Goal: Information Seeking & Learning: Learn about a topic

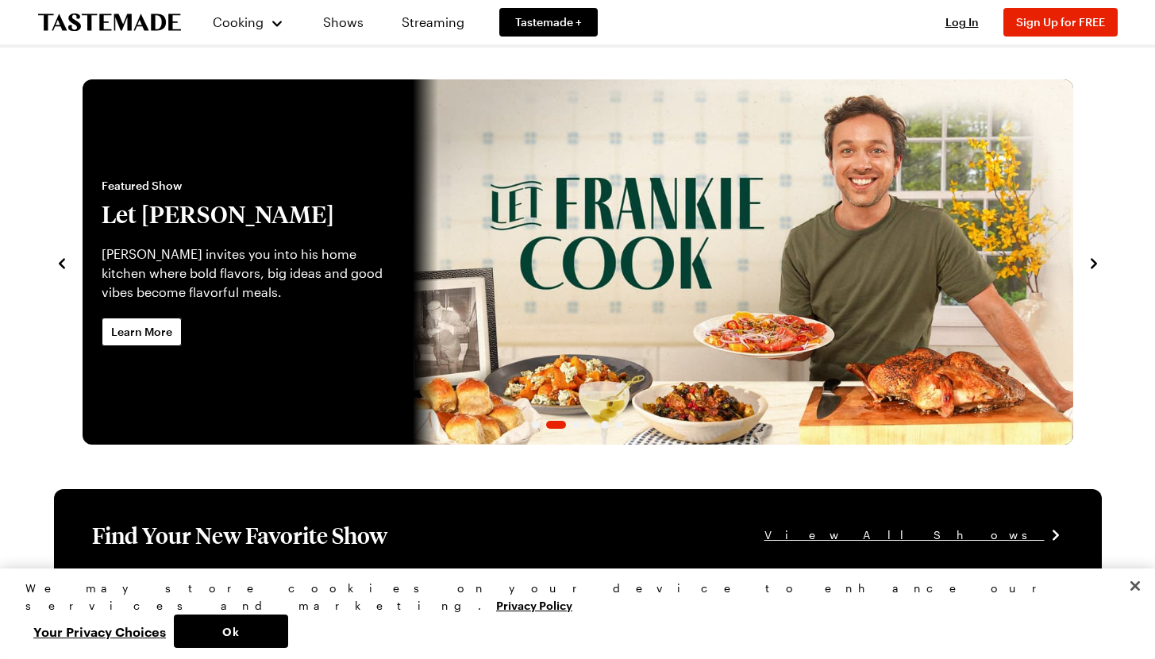
click at [83, 248] on link "Let Frankie Cook" at bounding box center [83, 261] width 0 height 365
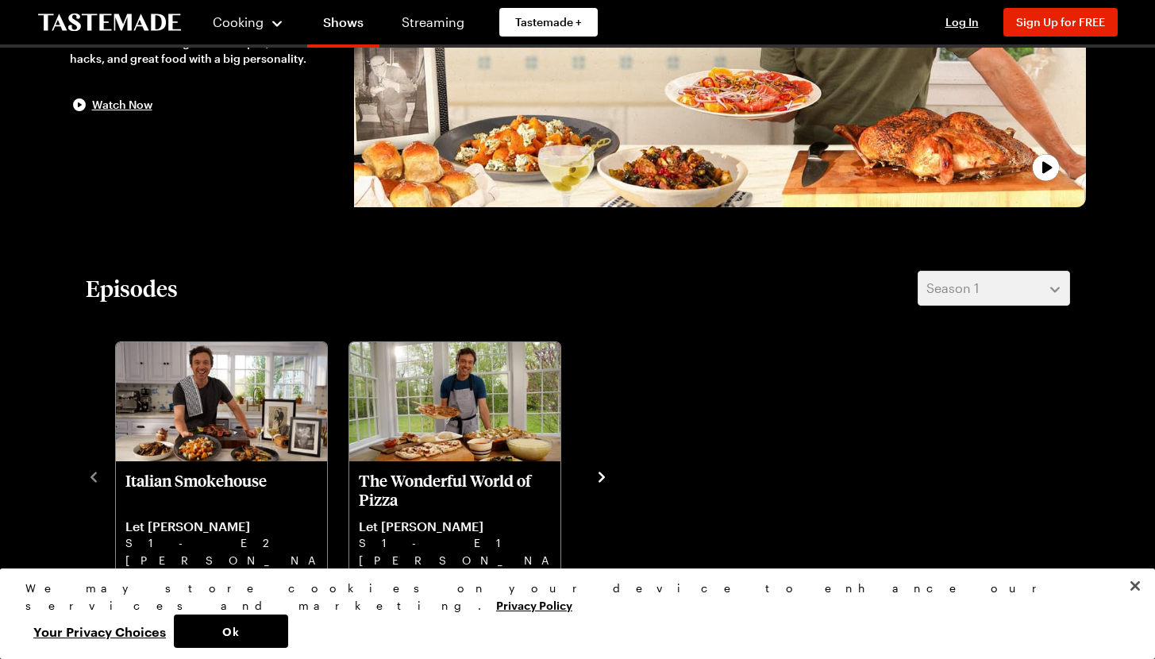
scroll to position [280, 0]
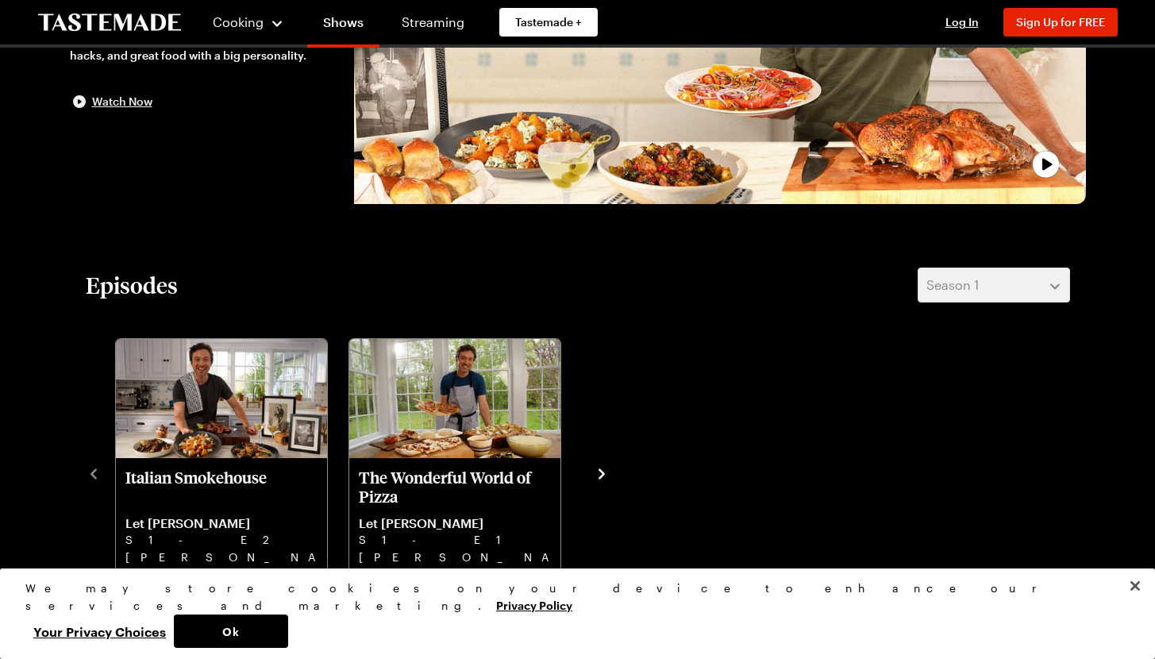
click at [121, 102] on span "Watch Now" at bounding box center [122, 102] width 60 height 16
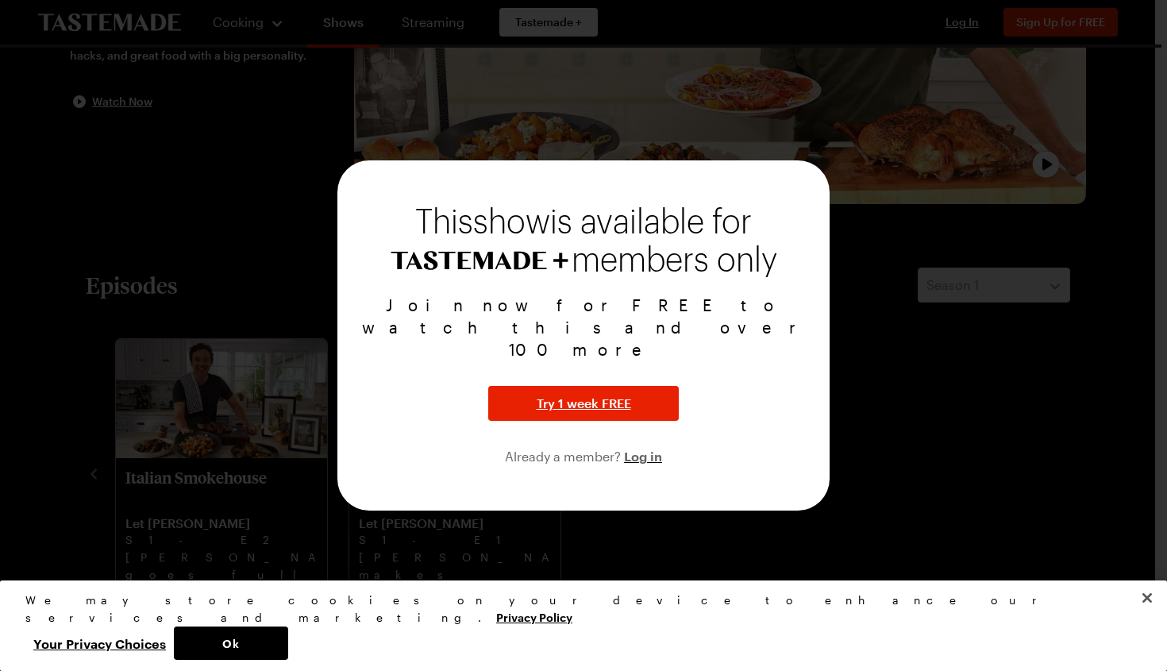
click at [942, 402] on div at bounding box center [583, 335] width 1167 height 671
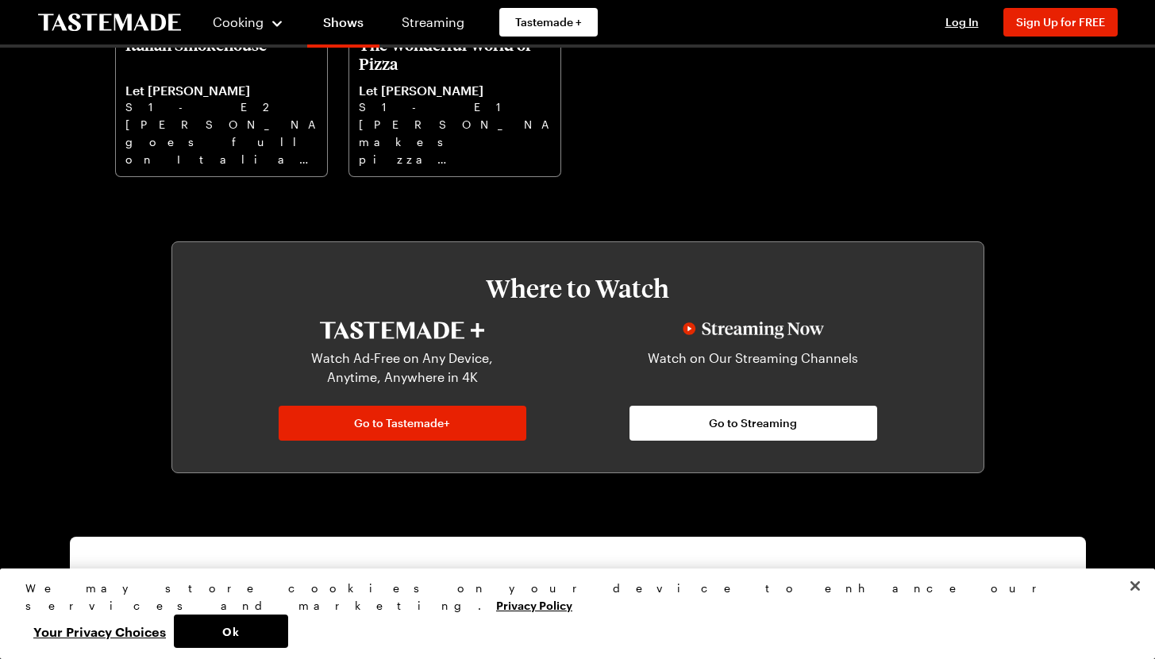
scroll to position [0, 0]
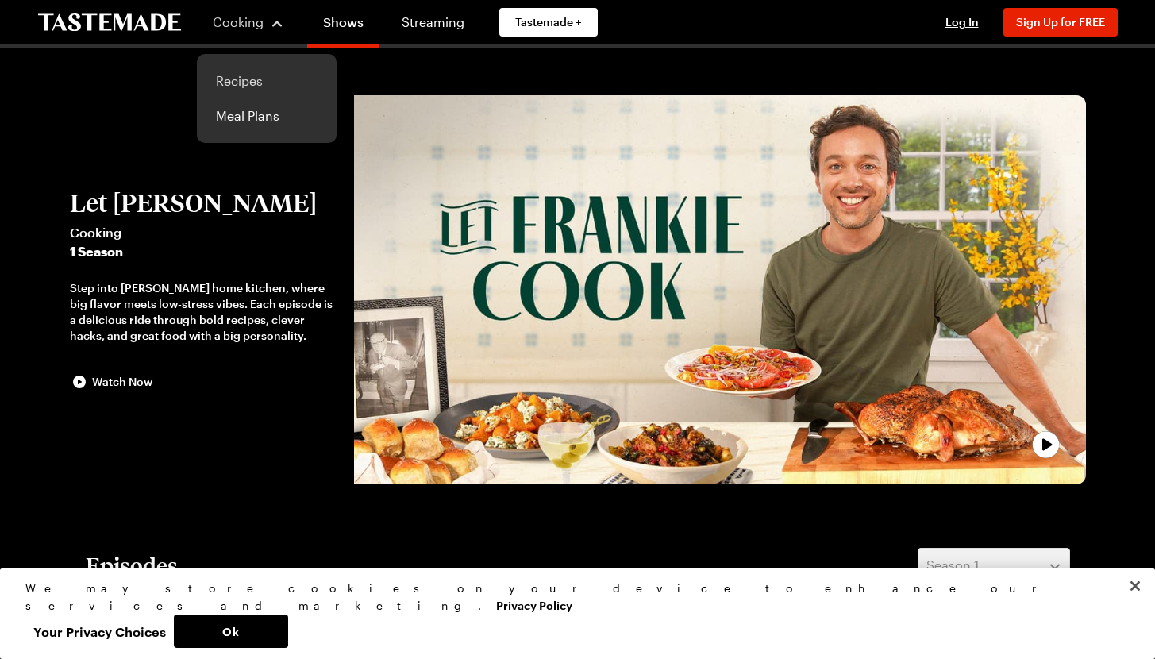
click at [257, 84] on link "Recipes" at bounding box center [266, 80] width 121 height 35
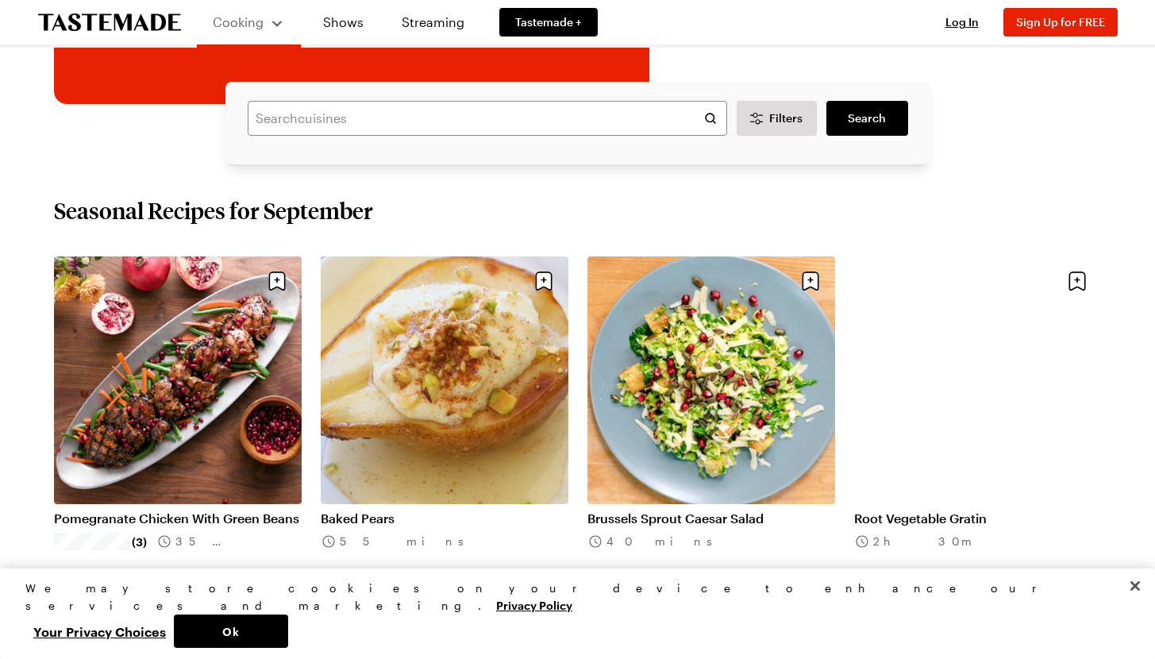
scroll to position [445, 0]
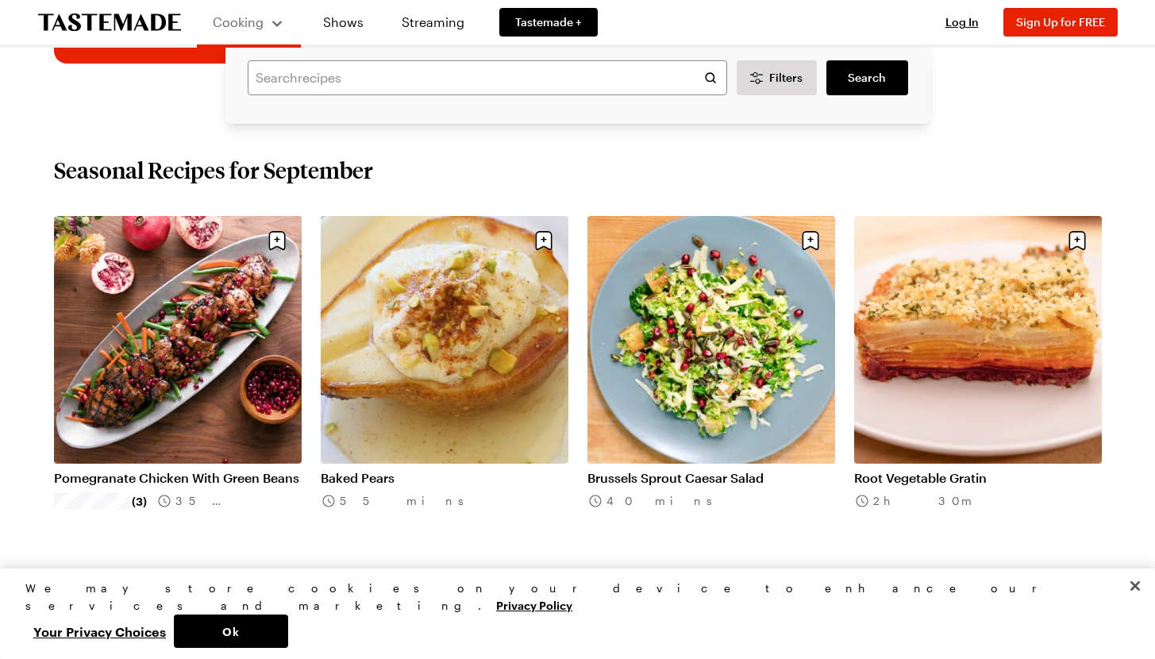
click at [989, 470] on link "Root Vegetable Gratin" at bounding box center [978, 478] width 248 height 16
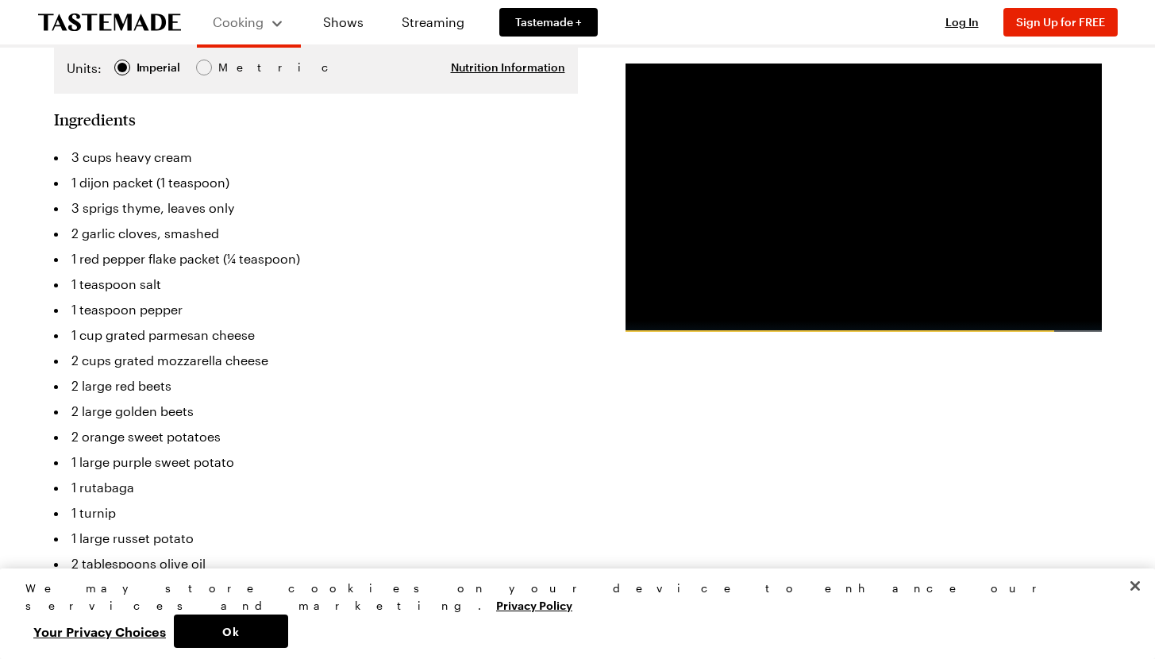
scroll to position [474, 0]
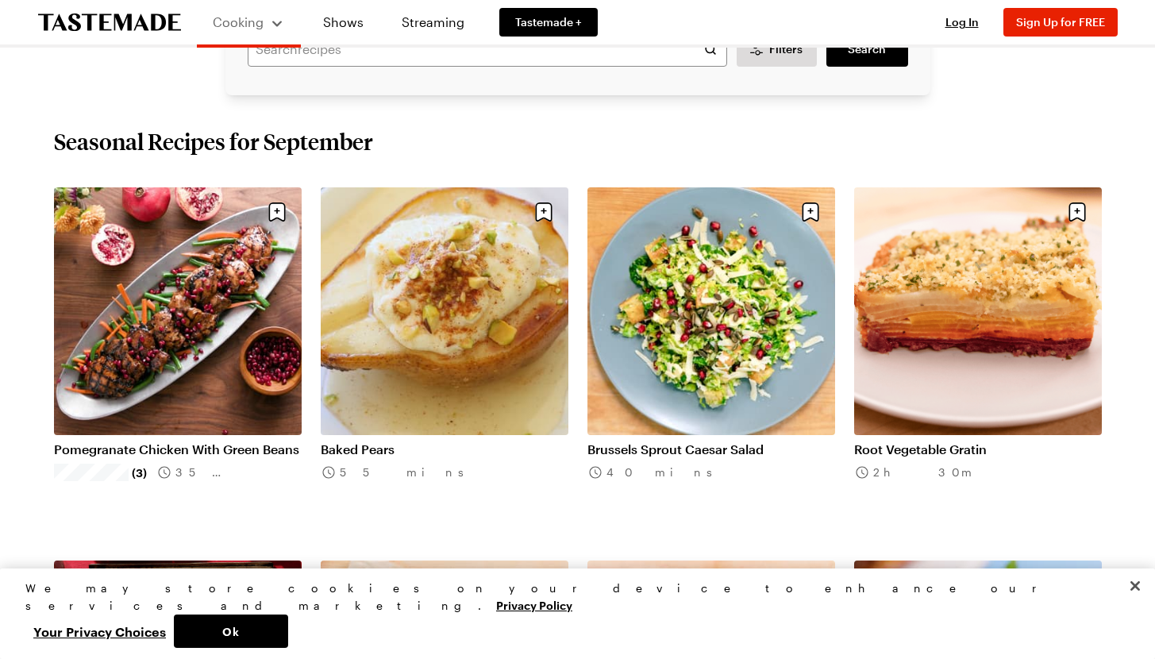
scroll to position [445, 0]
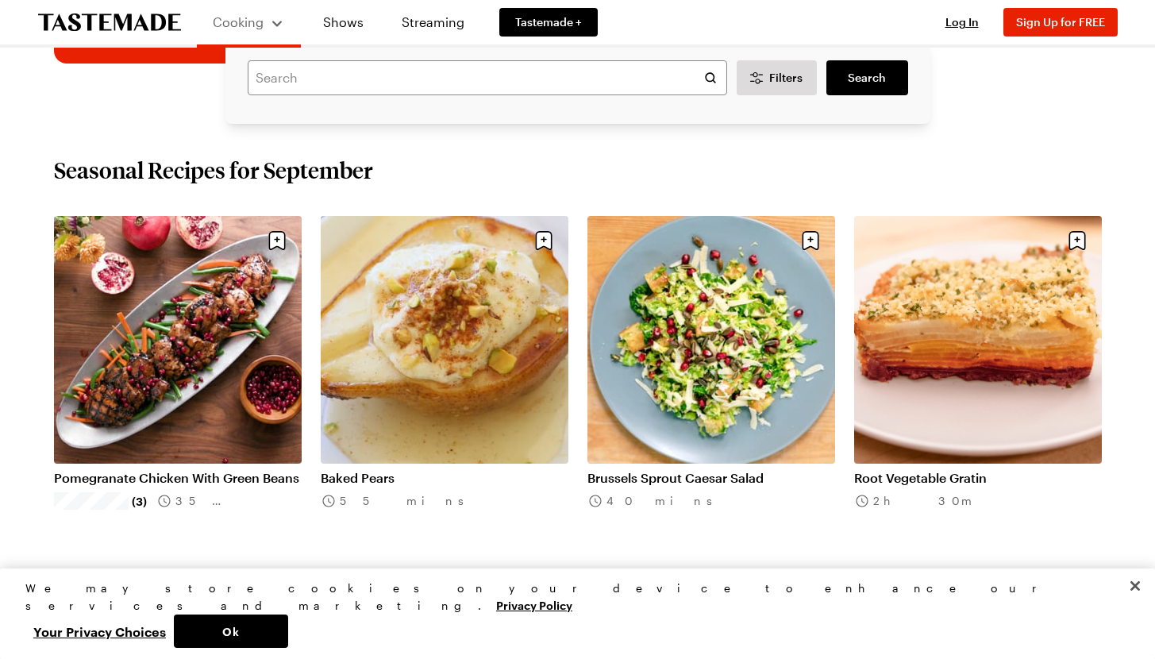
click at [947, 470] on link "Root Vegetable Gratin" at bounding box center [978, 478] width 248 height 16
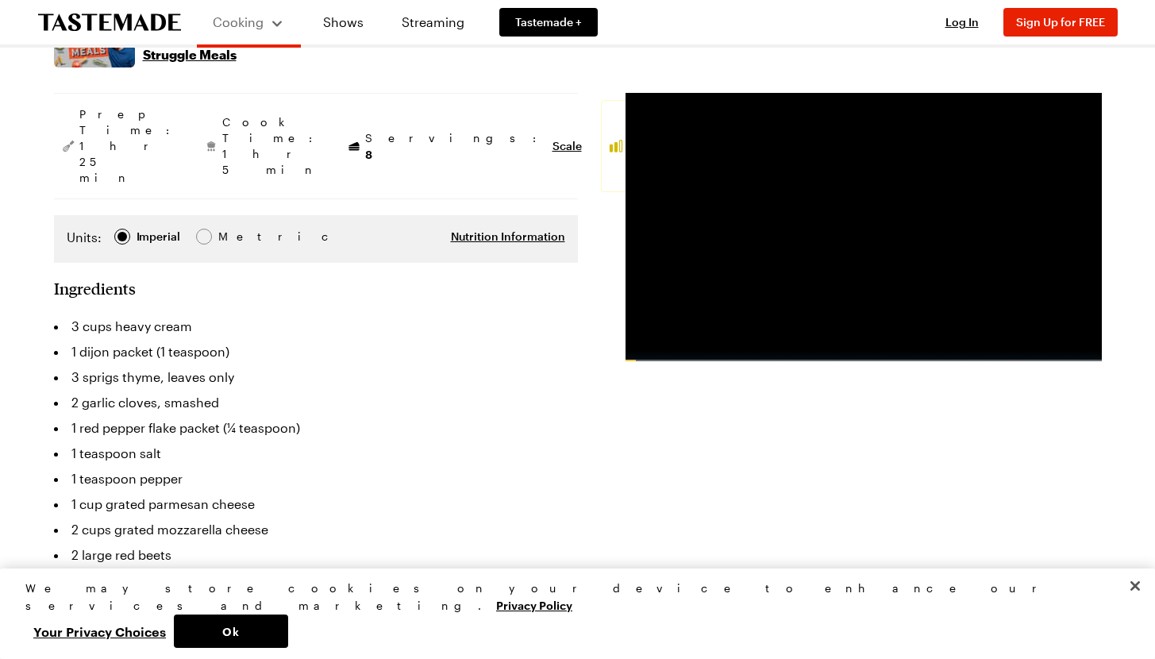
scroll to position [251, 0]
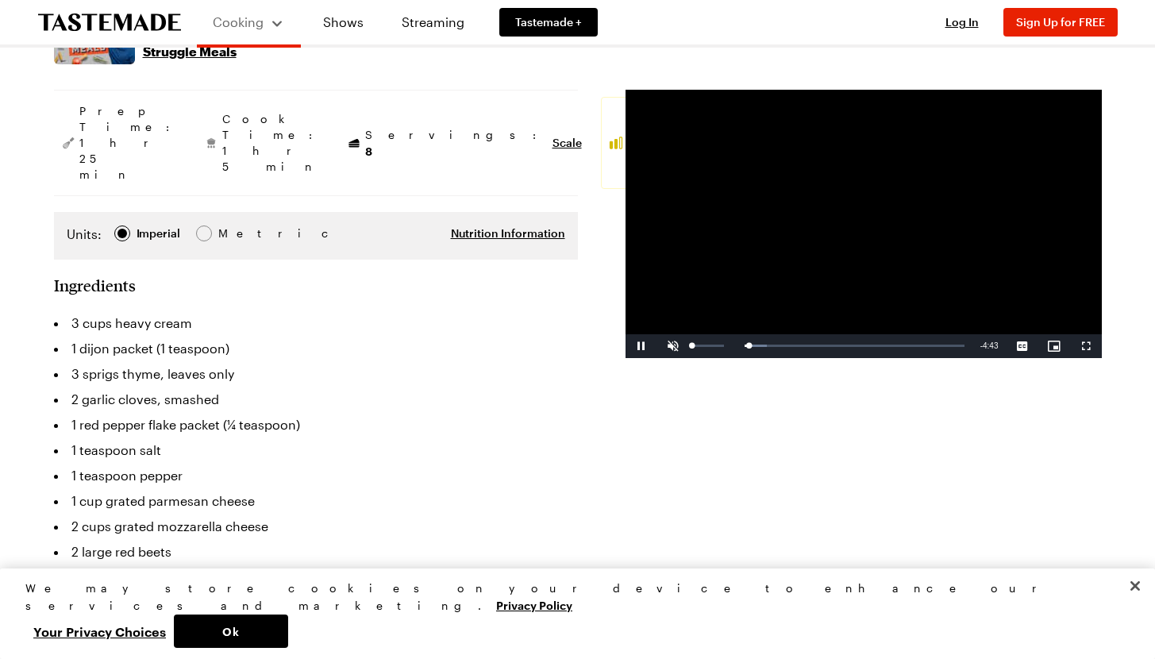
click at [670, 346] on span "Video Player" at bounding box center [673, 346] width 32 height 0
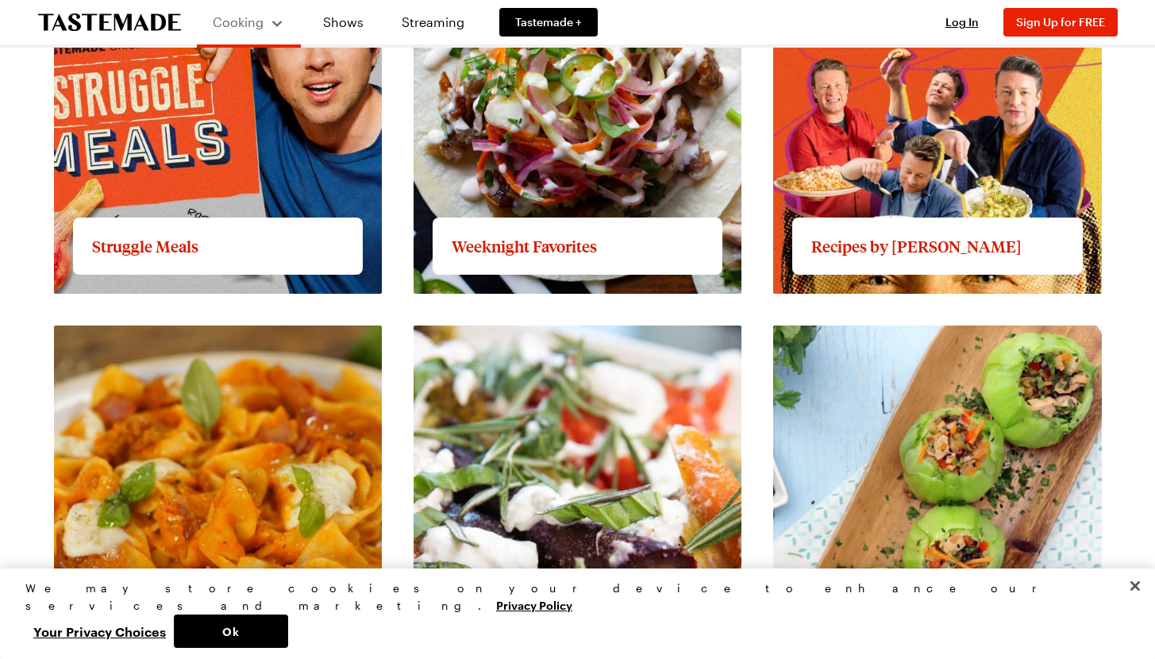
scroll to position [1624, 0]
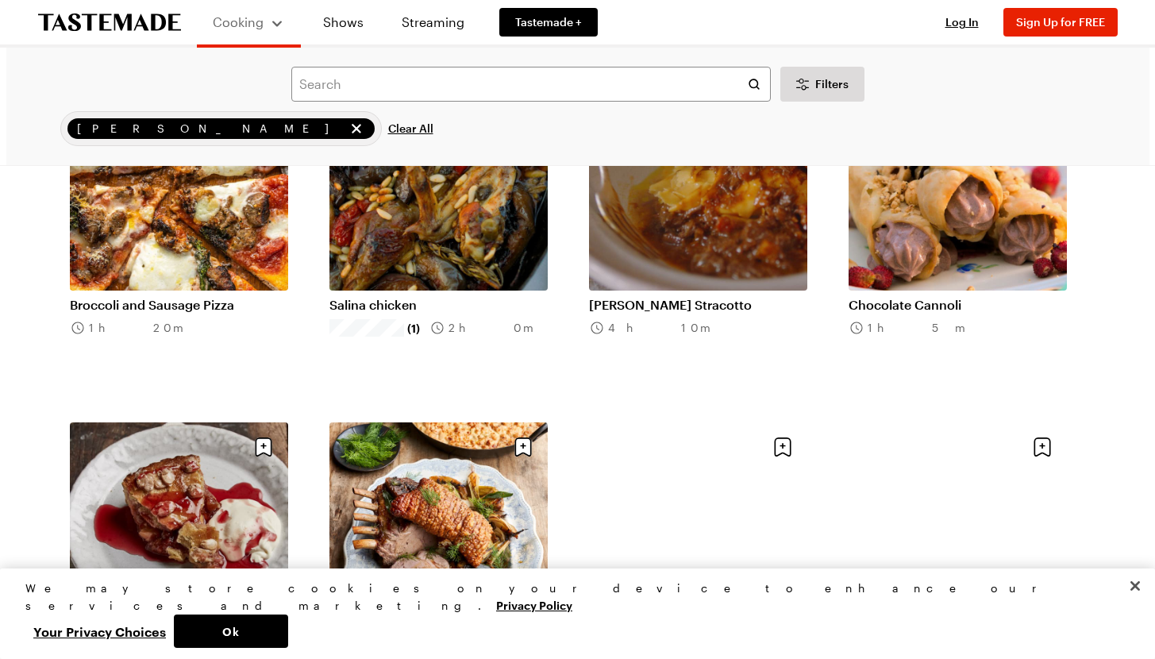
scroll to position [1119, 0]
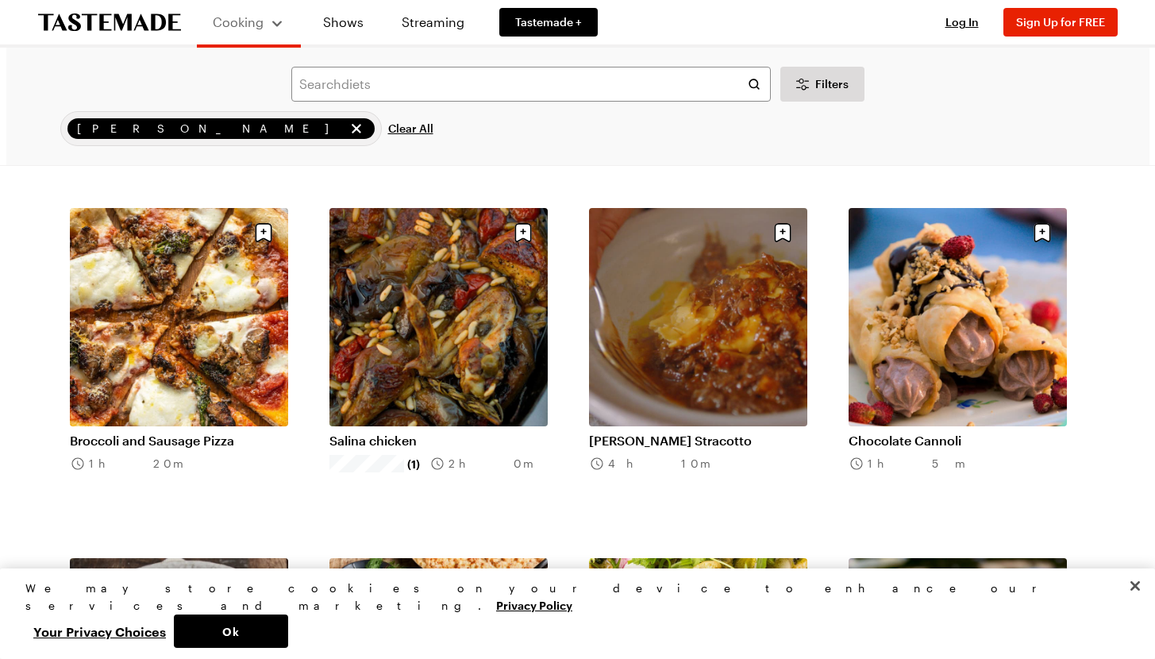
click at [682, 433] on link "[PERSON_NAME] Stracotto" at bounding box center [698, 441] width 218 height 16
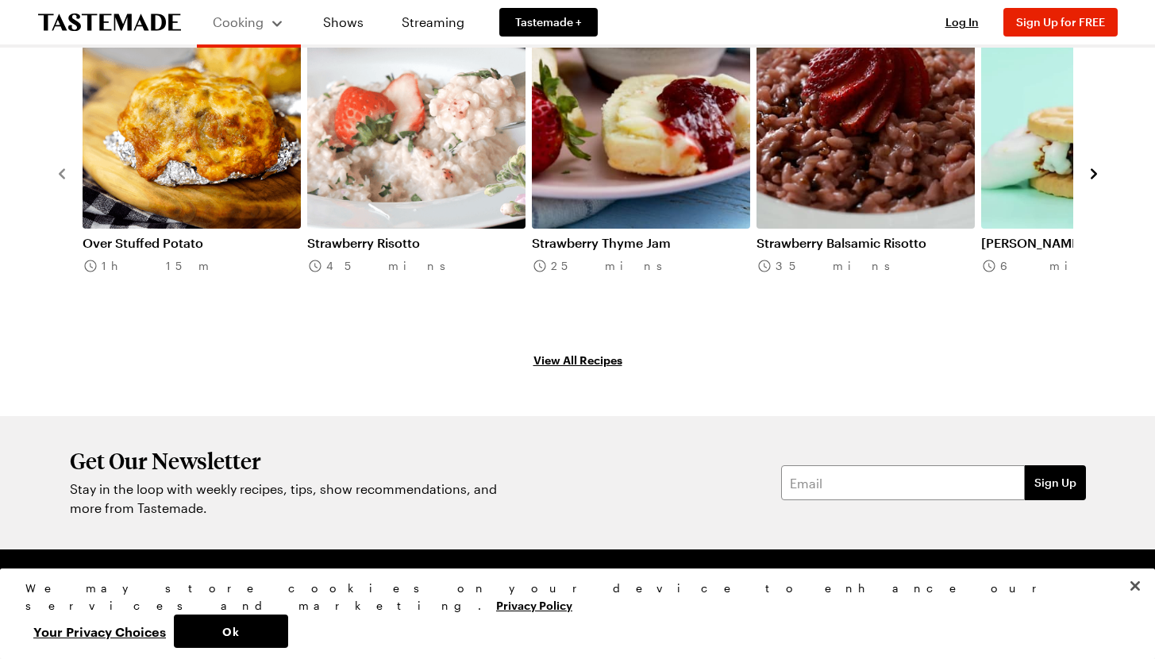
scroll to position [531, 0]
